Goal: Task Accomplishment & Management: Use online tool/utility

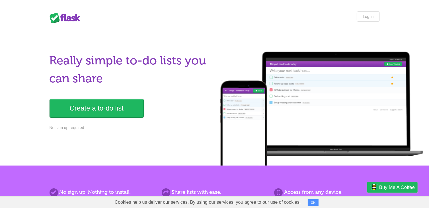
click at [117, 111] on link "Create a to-do list" at bounding box center [97, 108] width 94 height 19
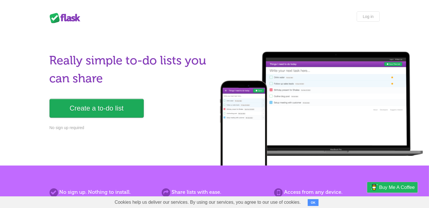
click at [118, 115] on link "Create a to-do list" at bounding box center [97, 108] width 94 height 19
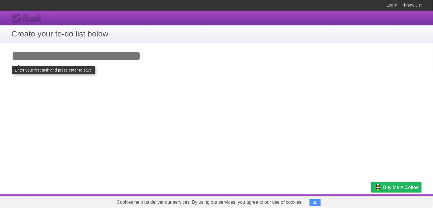
type input "*"
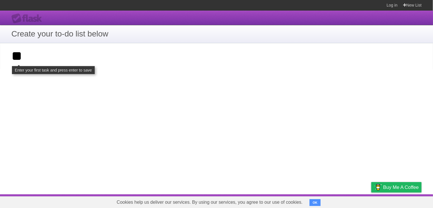
type input "*"
